Goal: Transaction & Acquisition: Download file/media

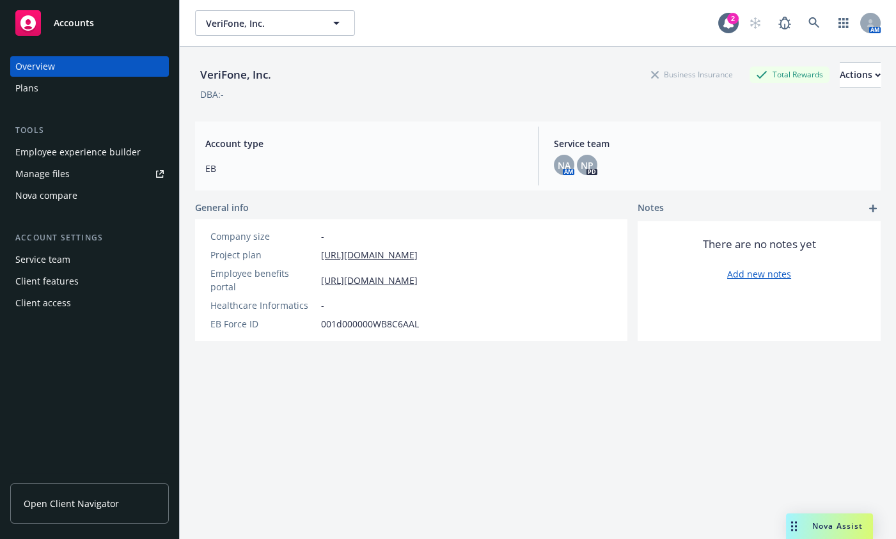
click at [38, 91] on div "Plans" at bounding box center [89, 88] width 148 height 20
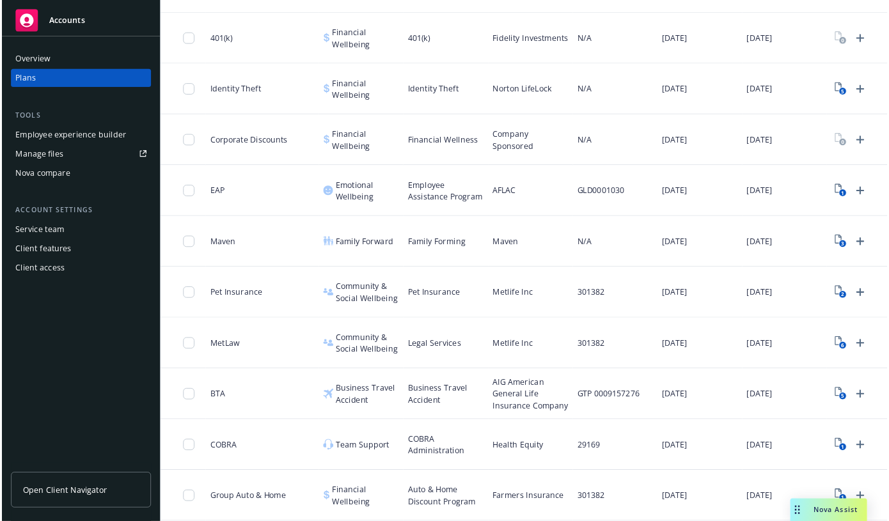
scroll to position [1327, 0]
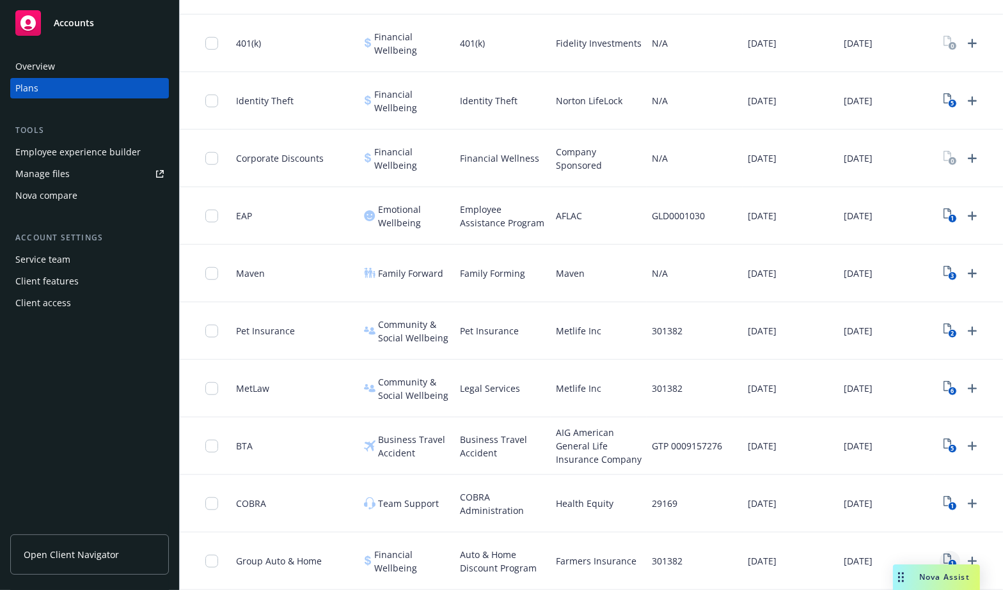
click at [896, 539] on rect "View Plan Documents" at bounding box center [952, 564] width 8 height 8
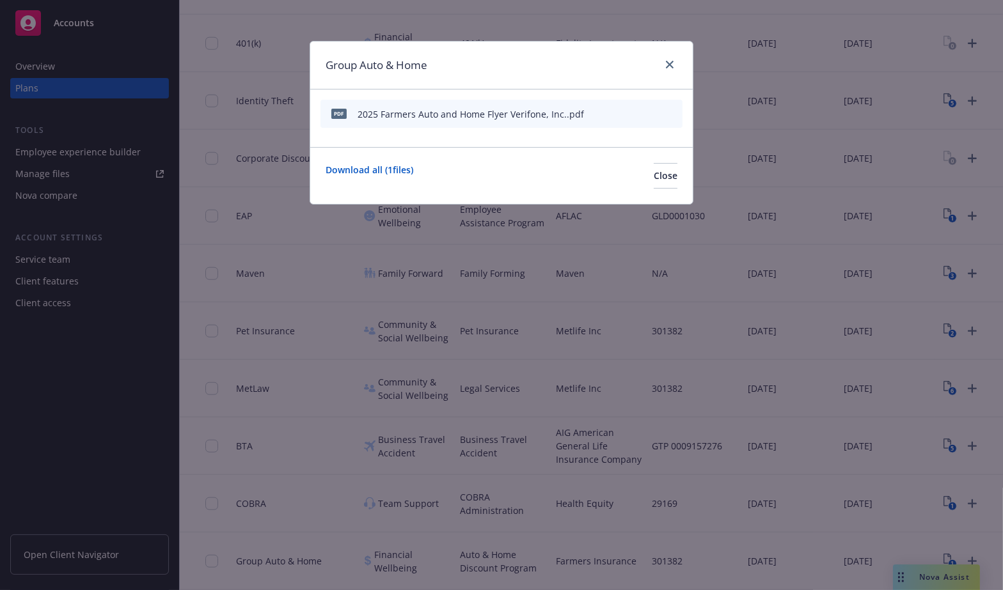
click at [630, 114] on icon "download file" at bounding box center [629, 112] width 8 height 8
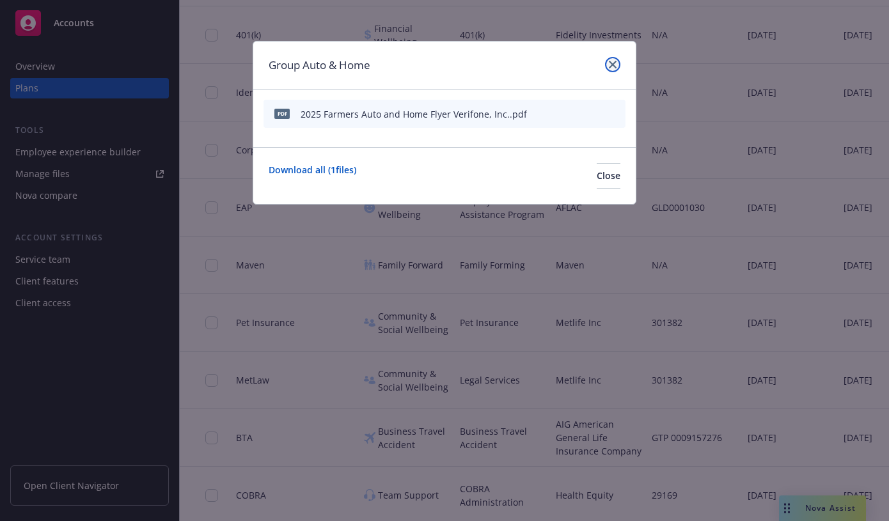
click at [614, 68] on icon "close" at bounding box center [613, 65] width 8 height 8
